Goal: Task Accomplishment & Management: Manage account settings

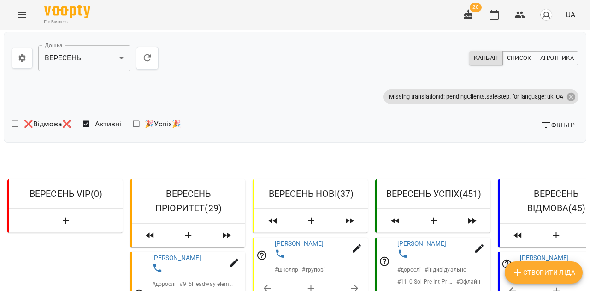
scroll to position [2831, 0]
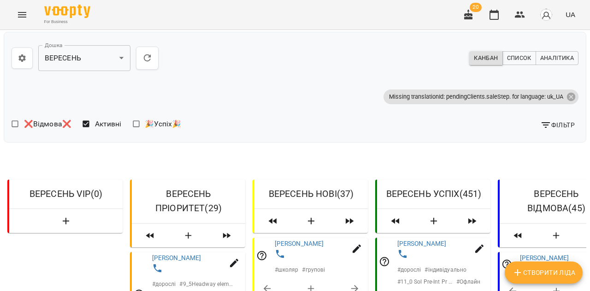
scroll to position [3661, 0]
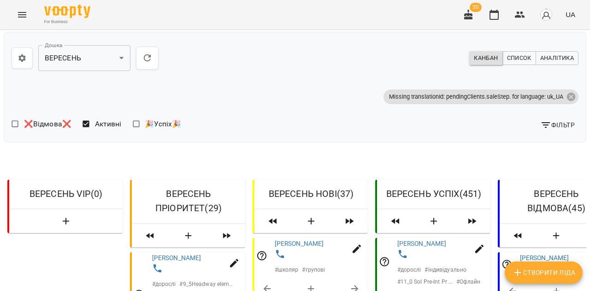
scroll to position [5769, 0]
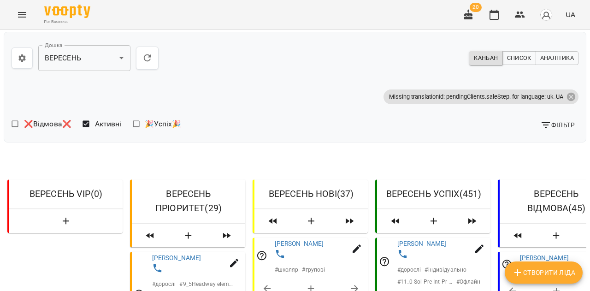
scroll to position [2992, 0]
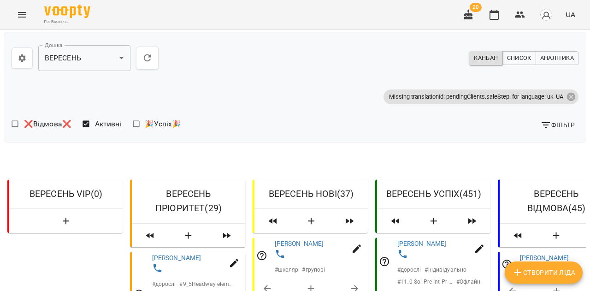
scroll to position [4735, 0]
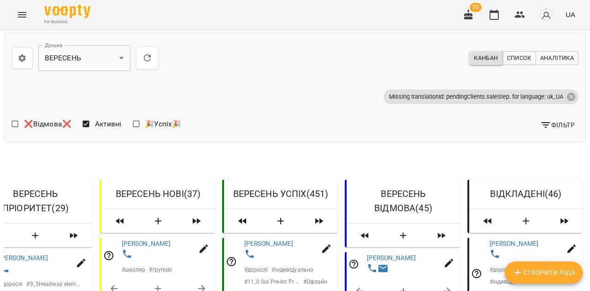
scroll to position [1823, 0]
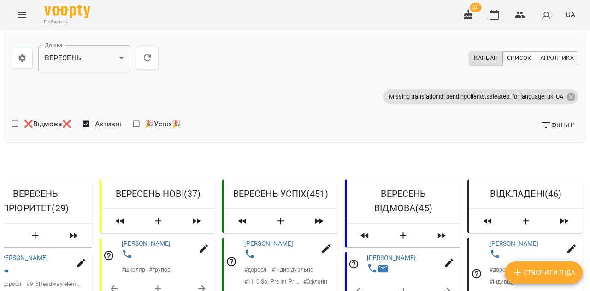
scroll to position [3408, 0]
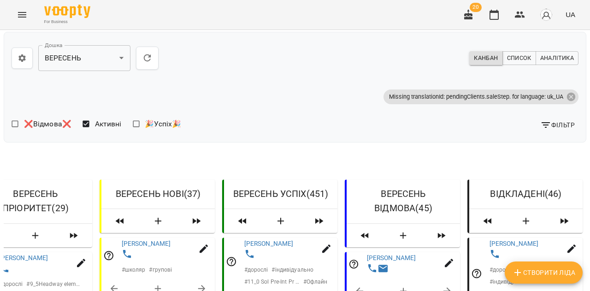
scroll to position [3803, 0]
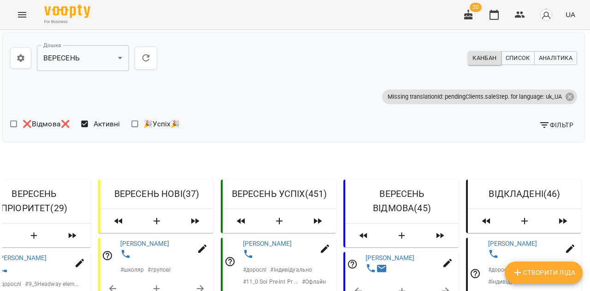
scroll to position [5235, 1]
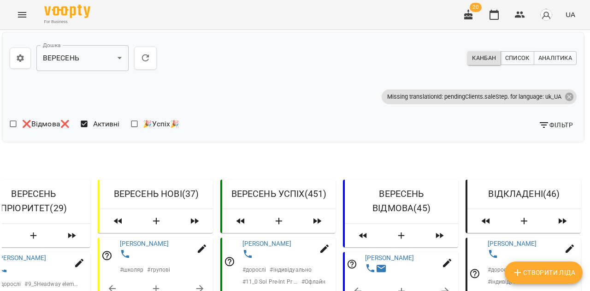
scroll to position [5458, 2]
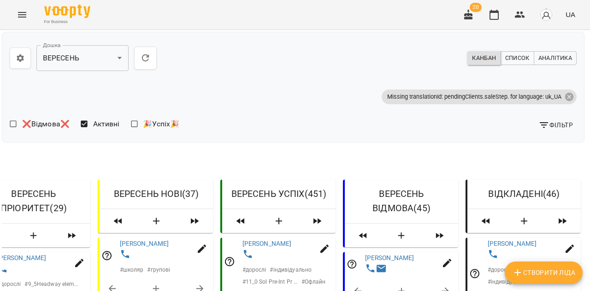
scroll to position [5817, 2]
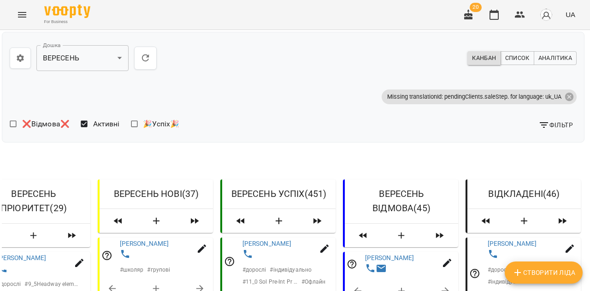
scroll to position [6193, 2]
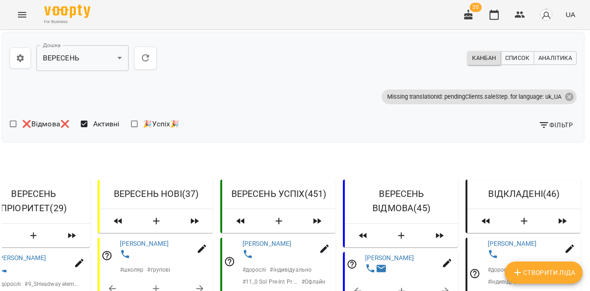
select select "**********"
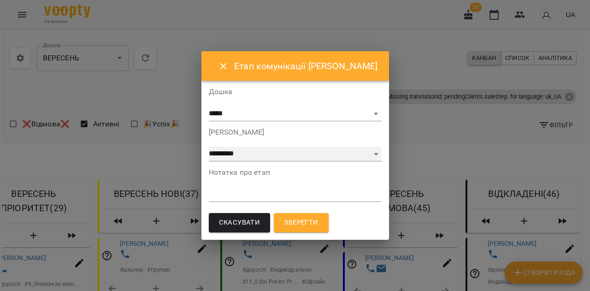
click at [369, 150] on select "**********" at bounding box center [295, 154] width 173 height 15
select select "*"
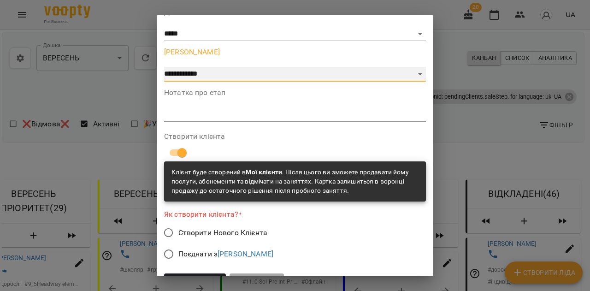
scroll to position [46, 0]
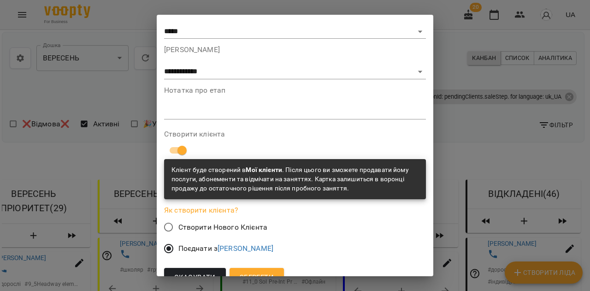
click at [260, 273] on span "Зберегти" at bounding box center [257, 277] width 34 height 12
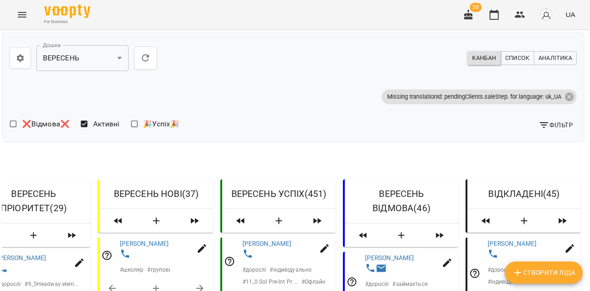
scroll to position [1754, 2]
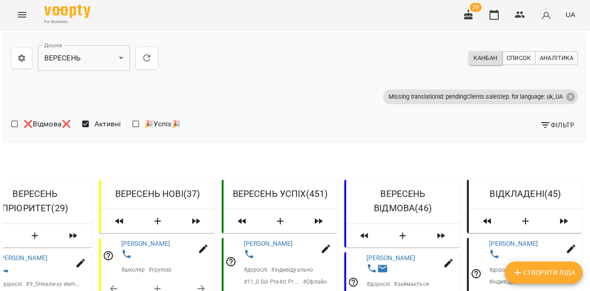
scroll to position [7246, 0]
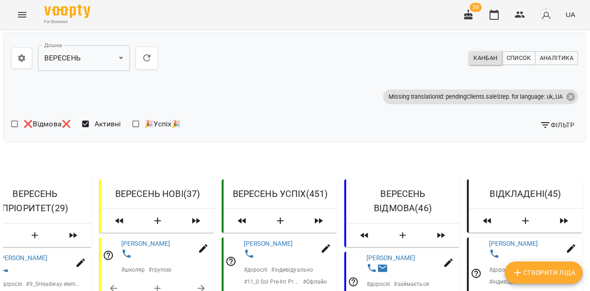
scroll to position [8154, 0]
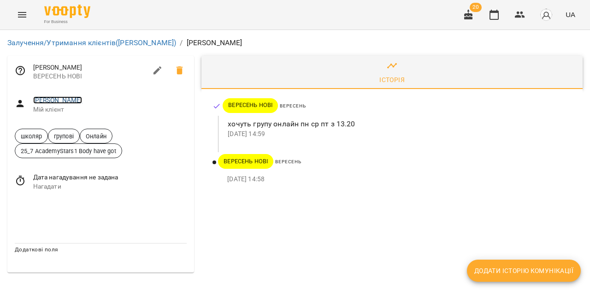
click at [73, 101] on link "[PERSON_NAME]" at bounding box center [57, 99] width 49 height 7
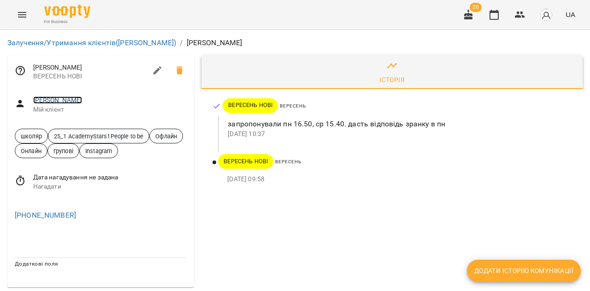
click at [64, 100] on link "Царенко Зоряна" at bounding box center [57, 99] width 49 height 7
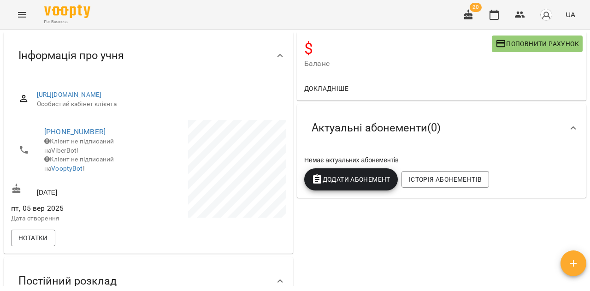
scroll to position [75, 0]
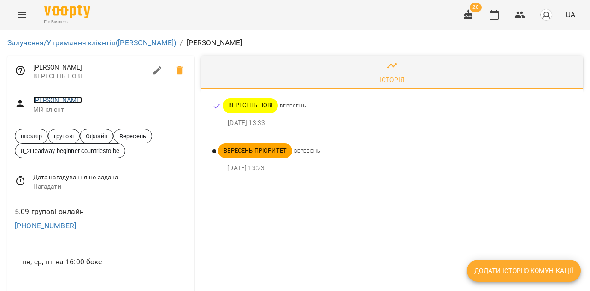
click at [72, 101] on link "Капуста Назар" at bounding box center [57, 99] width 49 height 7
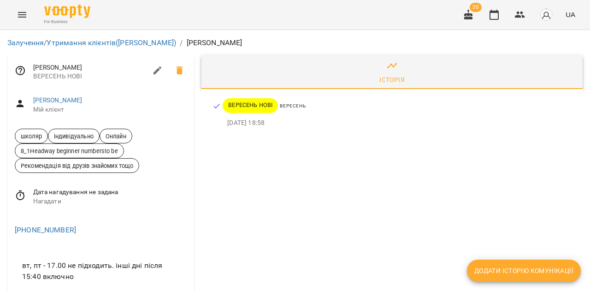
scroll to position [45, 0]
click at [65, 96] on link "Іщенко Артем" at bounding box center [57, 99] width 49 height 7
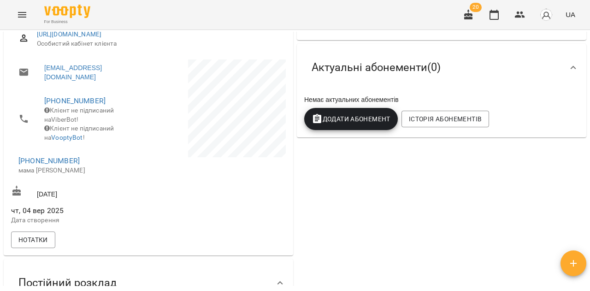
scroll to position [136, 0]
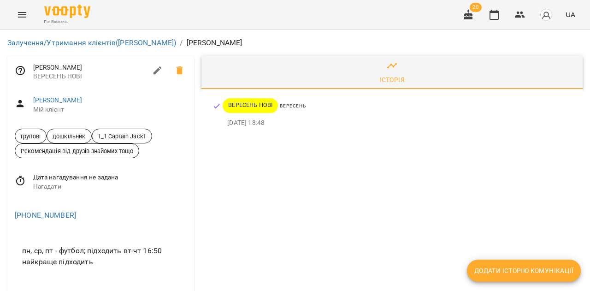
scroll to position [0, 0]
click at [76, 103] on link "[PERSON_NAME]" at bounding box center [57, 99] width 49 height 7
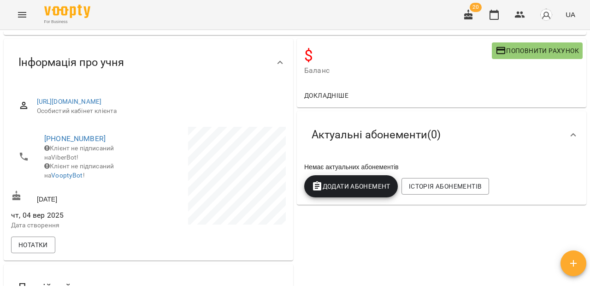
scroll to position [55, 0]
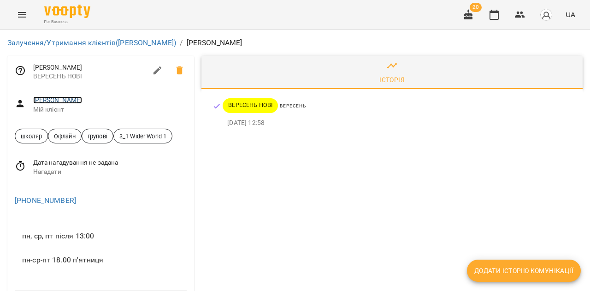
click at [82, 100] on link "Роговенко Соломія" at bounding box center [57, 99] width 49 height 7
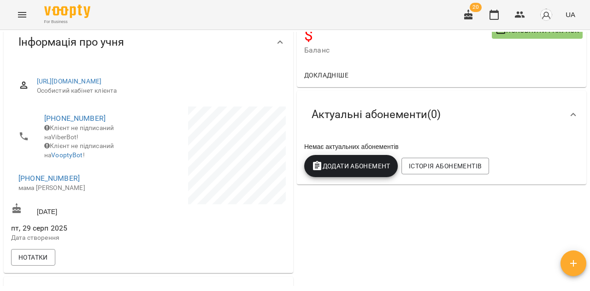
scroll to position [71, 0]
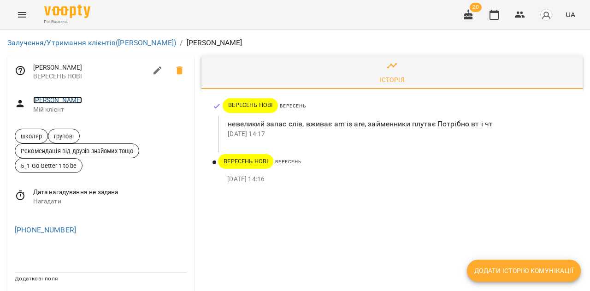
click at [76, 100] on link "Панова Анастасія" at bounding box center [57, 99] width 49 height 7
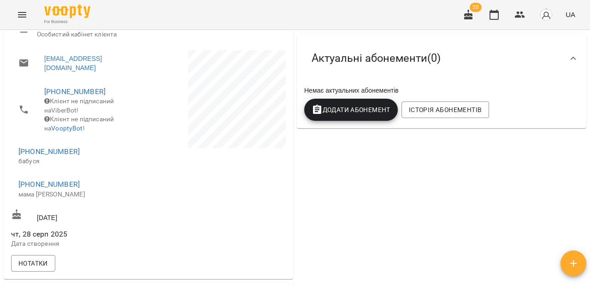
scroll to position [133, 0]
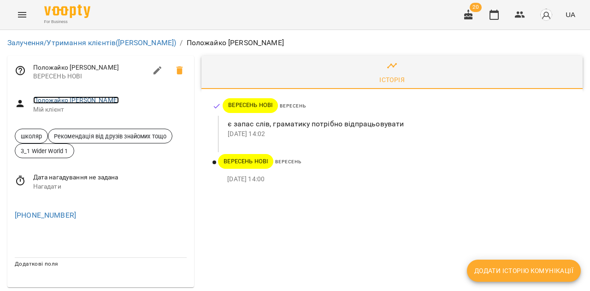
click at [72, 102] on link "Положайко [PERSON_NAME]" at bounding box center [76, 99] width 86 height 7
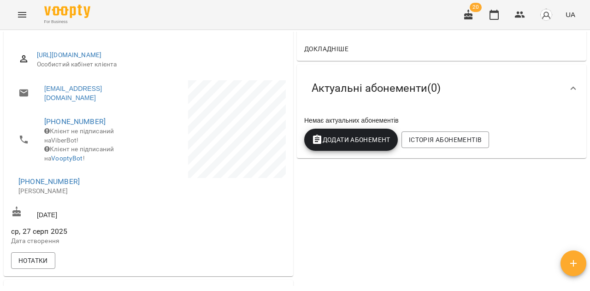
scroll to position [115, 0]
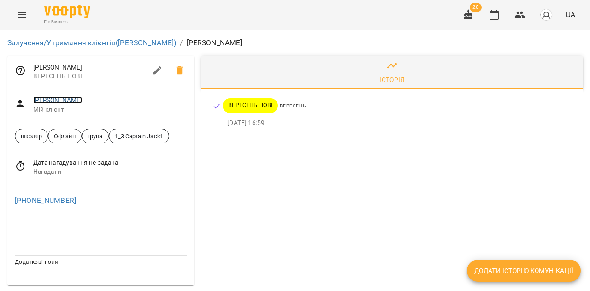
click at [80, 99] on link "[PERSON_NAME]" at bounding box center [57, 99] width 49 height 7
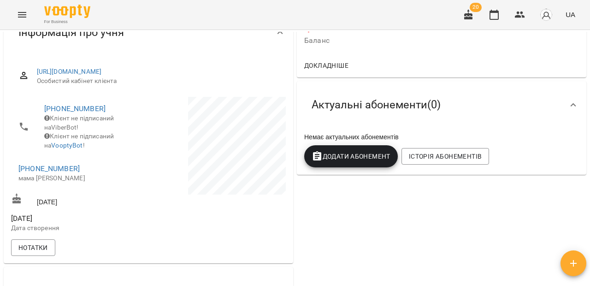
scroll to position [100, 0]
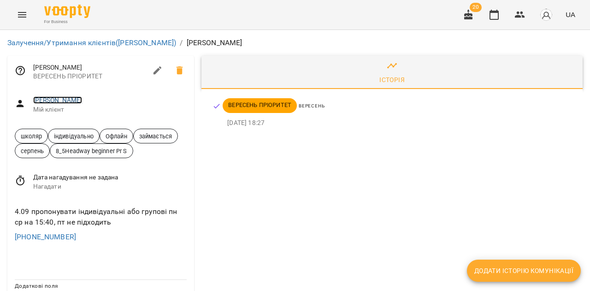
click at [65, 98] on link "[PERSON_NAME]" at bounding box center [57, 99] width 49 height 7
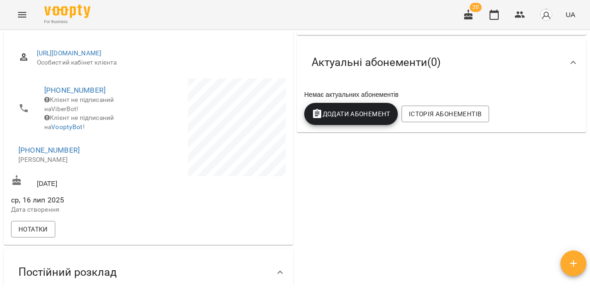
scroll to position [184, 0]
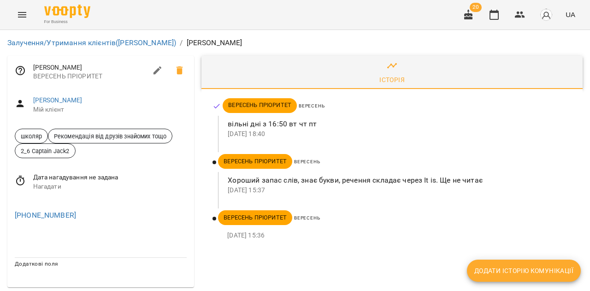
click at [66, 96] on span "[PERSON_NAME]" at bounding box center [110, 100] width 154 height 9
click at [66, 100] on link "[PERSON_NAME]" at bounding box center [57, 99] width 49 height 7
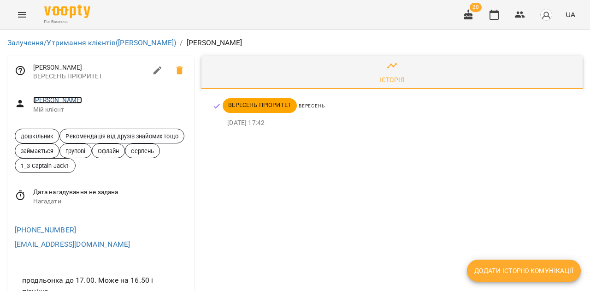
click at [75, 100] on link "[PERSON_NAME]" at bounding box center [57, 99] width 49 height 7
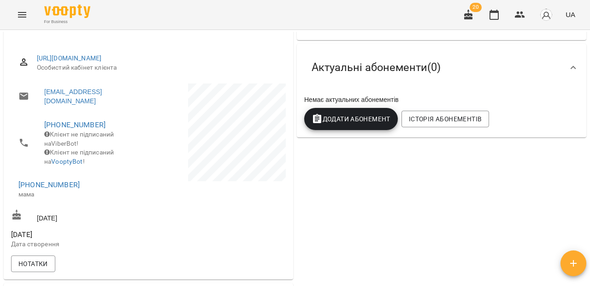
scroll to position [124, 0]
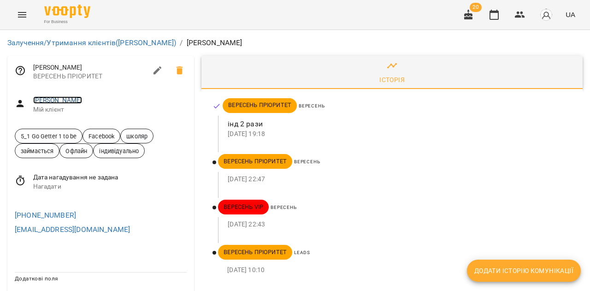
click at [82, 101] on link "[PERSON_NAME]" at bounding box center [57, 99] width 49 height 7
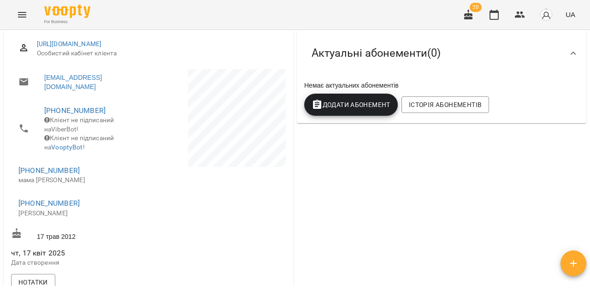
scroll to position [104, 0]
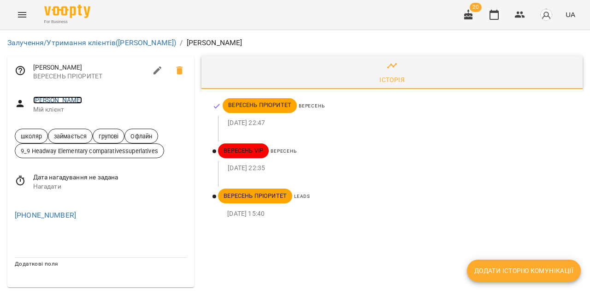
click at [77, 100] on link "[PERSON_NAME]" at bounding box center [57, 99] width 49 height 7
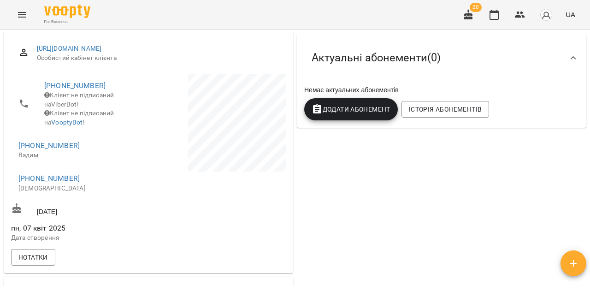
scroll to position [120, 0]
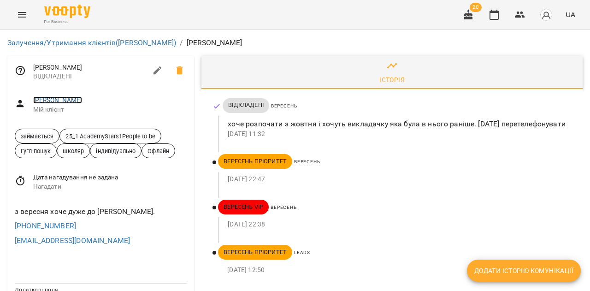
click at [70, 100] on link "[PERSON_NAME]" at bounding box center [57, 99] width 49 height 7
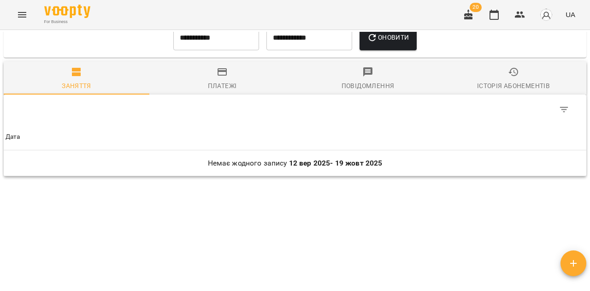
scroll to position [523, 0]
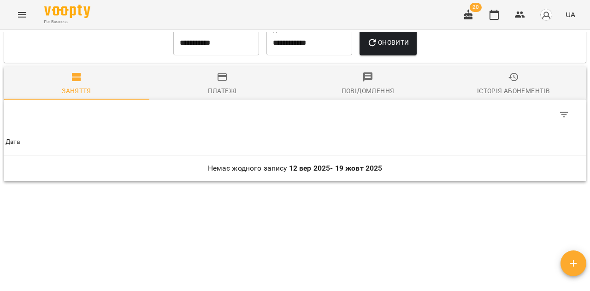
click at [220, 82] on icon "button" at bounding box center [222, 76] width 11 height 11
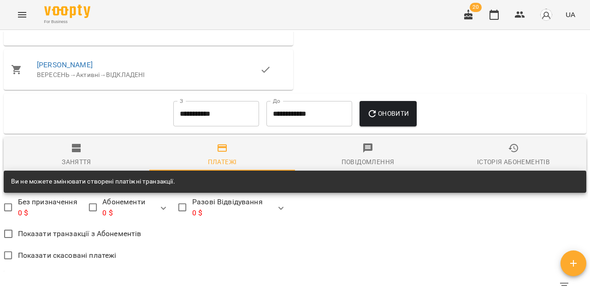
scroll to position [459, 0]
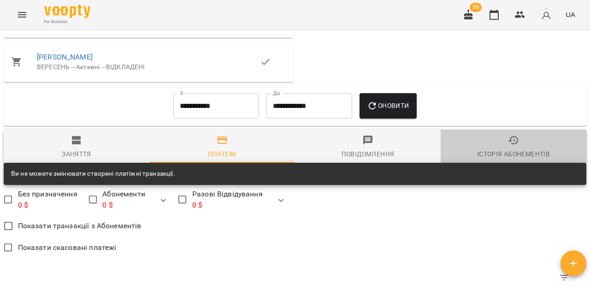
click at [529, 157] on div "Історія абонементів" at bounding box center [513, 153] width 73 height 11
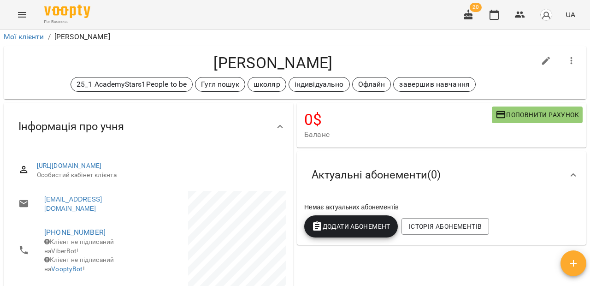
scroll to position [0, 0]
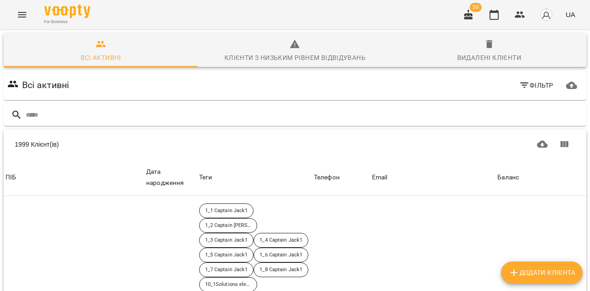
scroll to position [6, 0]
click at [18, 12] on icon "Menu" at bounding box center [22, 14] width 11 height 11
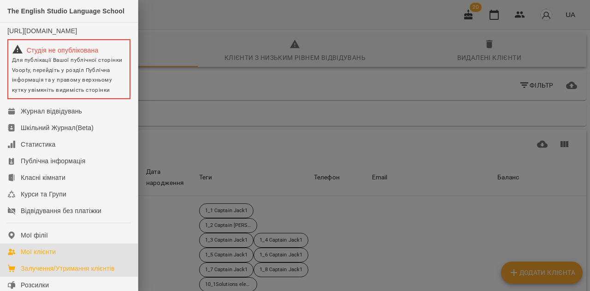
click at [65, 273] on div "Залучення/Утримання клієнтів" at bounding box center [68, 268] width 94 height 9
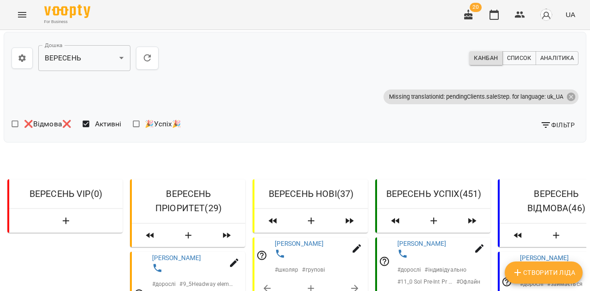
scroll to position [0, 0]
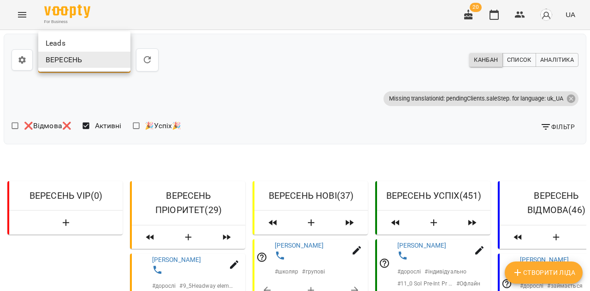
click at [99, 41] on li "Leads" at bounding box center [84, 43] width 92 height 17
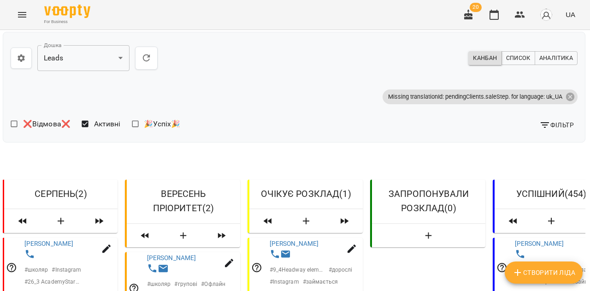
scroll to position [159, 1]
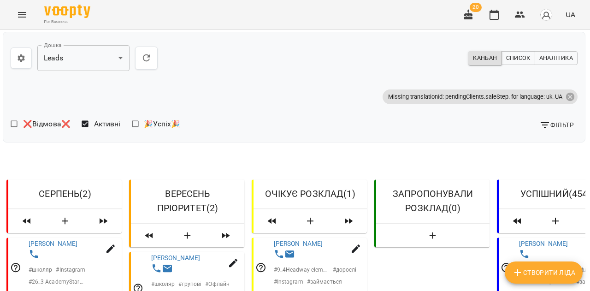
scroll to position [0, 1]
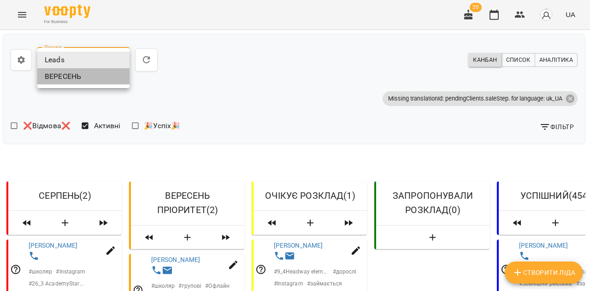
click at [100, 72] on li "ВЕРЕСЕНЬ" at bounding box center [83, 76] width 92 height 17
